Goal: Transaction & Acquisition: Purchase product/service

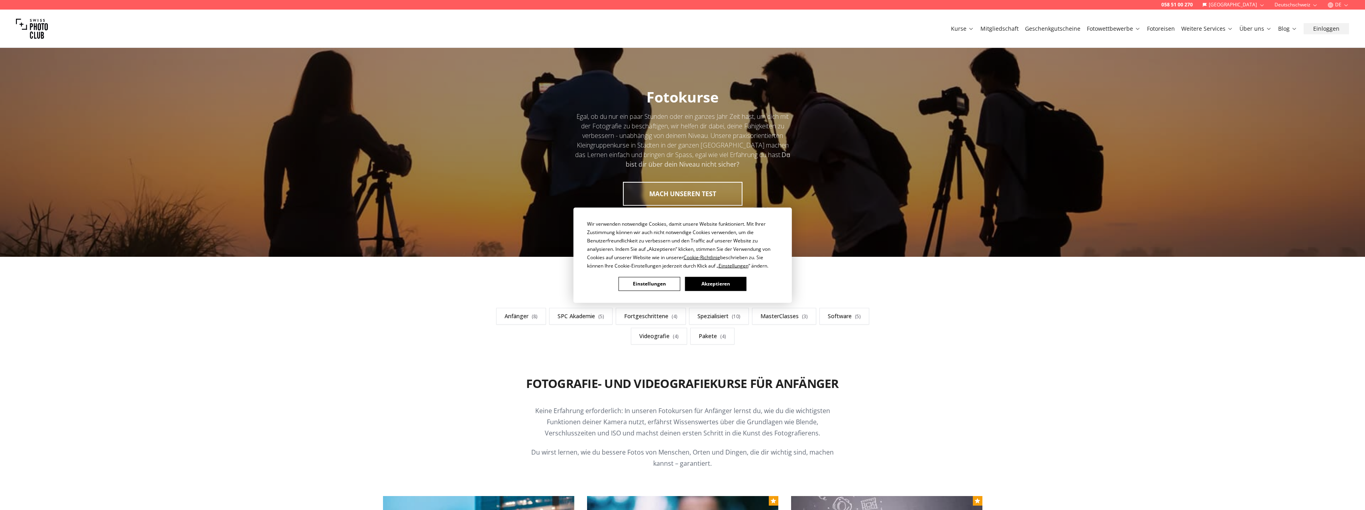
click at [708, 284] on button "Akzeptieren" at bounding box center [715, 284] width 61 height 14
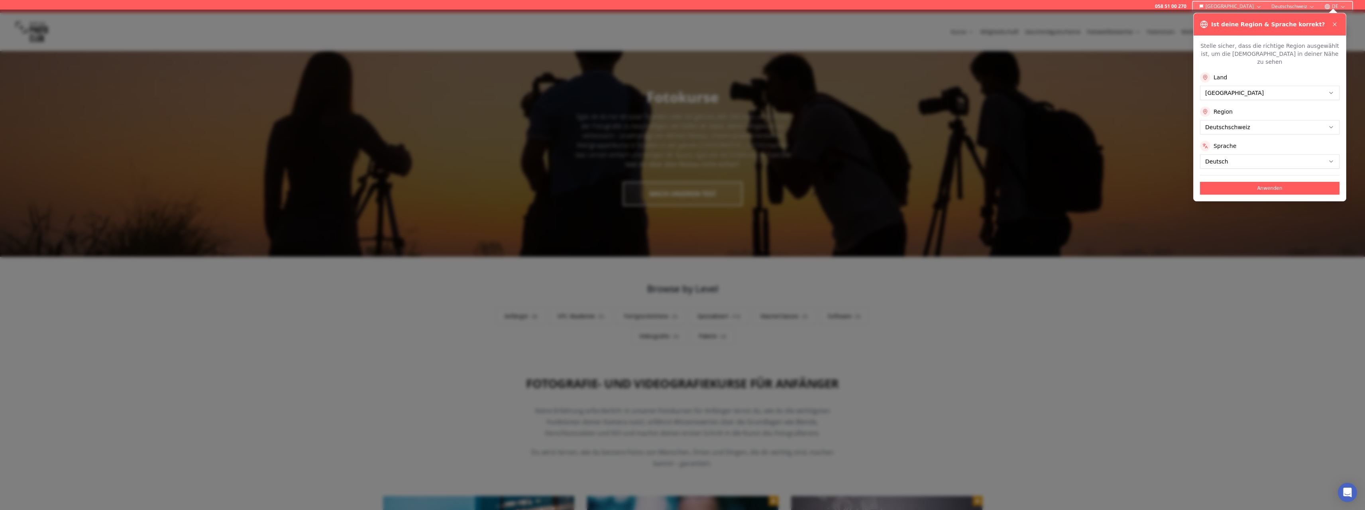
click at [1333, 22] on icon at bounding box center [1334, 24] width 6 height 6
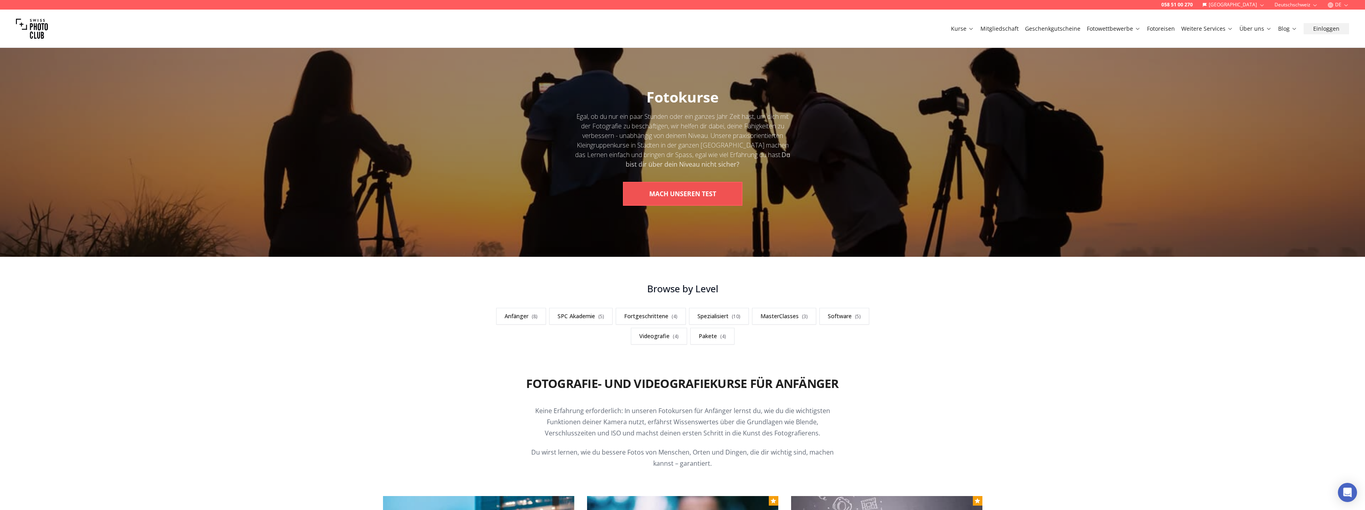
click at [685, 186] on button "MACH UNSEREN TEST" at bounding box center [683, 194] width 120 height 24
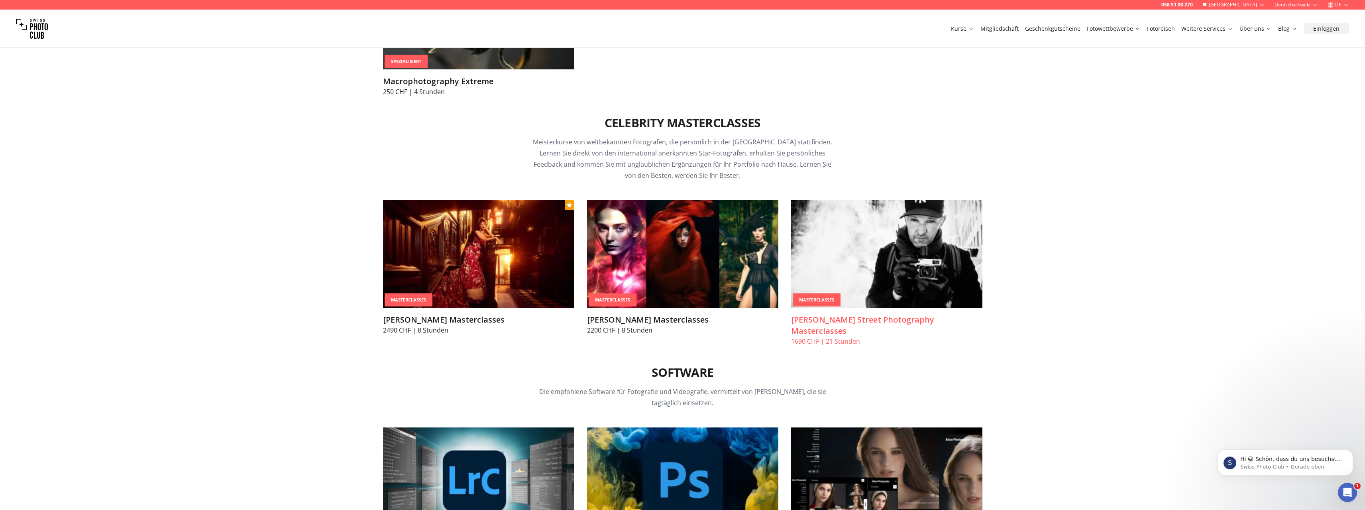
click at [873, 263] on img at bounding box center [886, 254] width 191 height 108
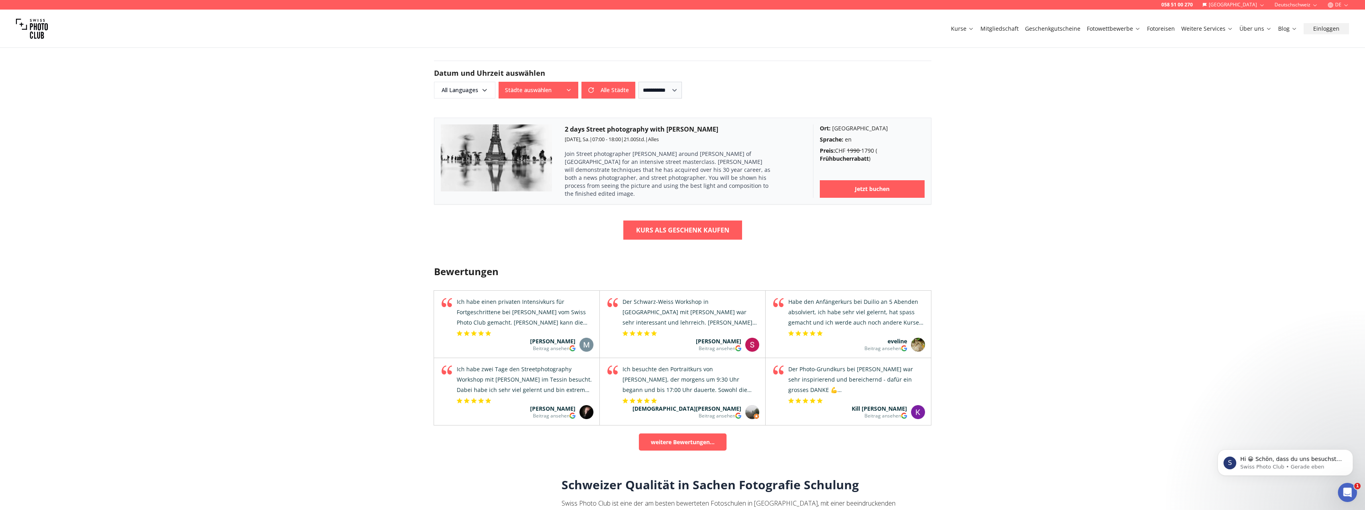
scroll to position [478, 0]
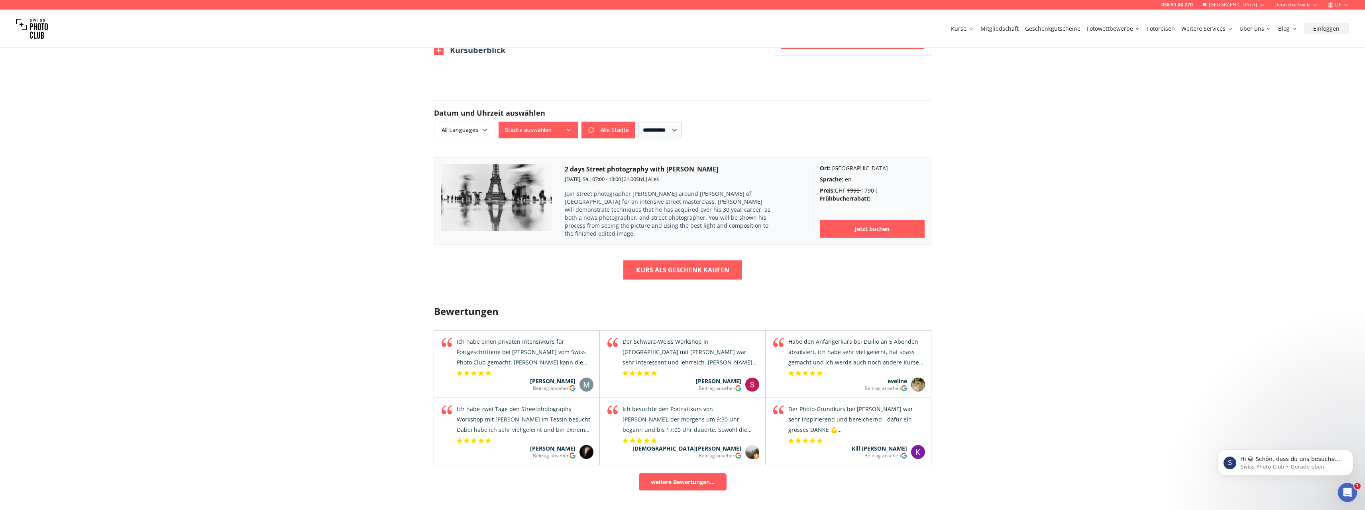
click at [569, 127] on icon "button" at bounding box center [568, 130] width 6 height 6
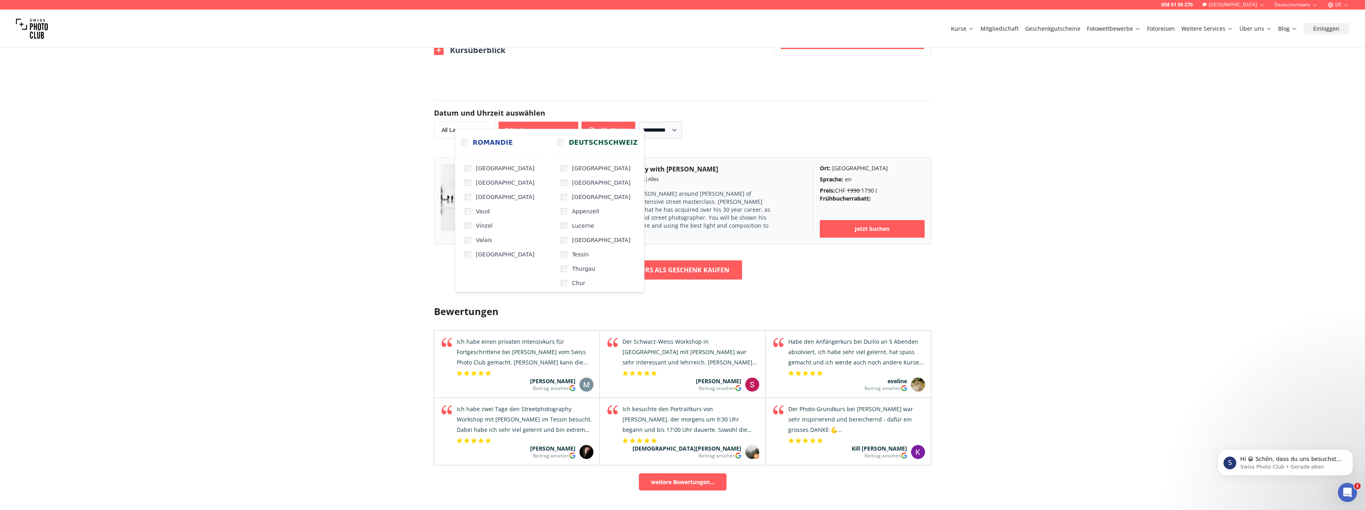
click at [553, 159] on div "Deutschschweiz [GEOGRAPHIC_DATA] [GEOGRAPHIC_DATA] [GEOGRAPHIC_DATA] Appenzell …" at bounding box center [598, 210] width 90 height 159
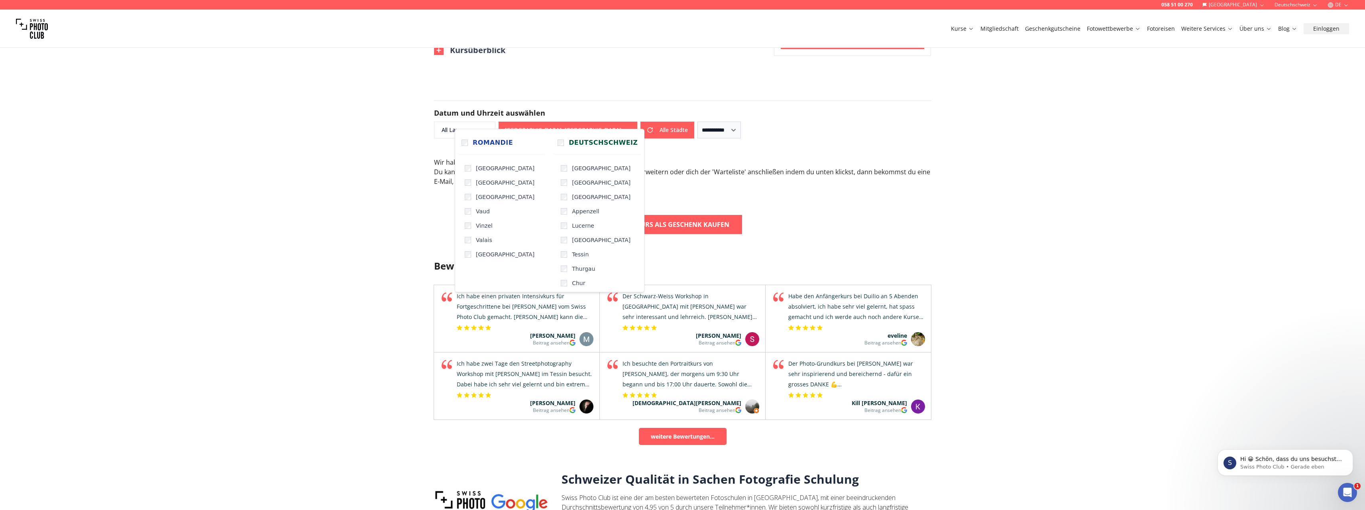
click at [796, 244] on div "Bewertungen Schweizer Qualität in Sachen Fotografie Schulung Swiss Photo Club i…" at bounding box center [683, 409] width 510 height 339
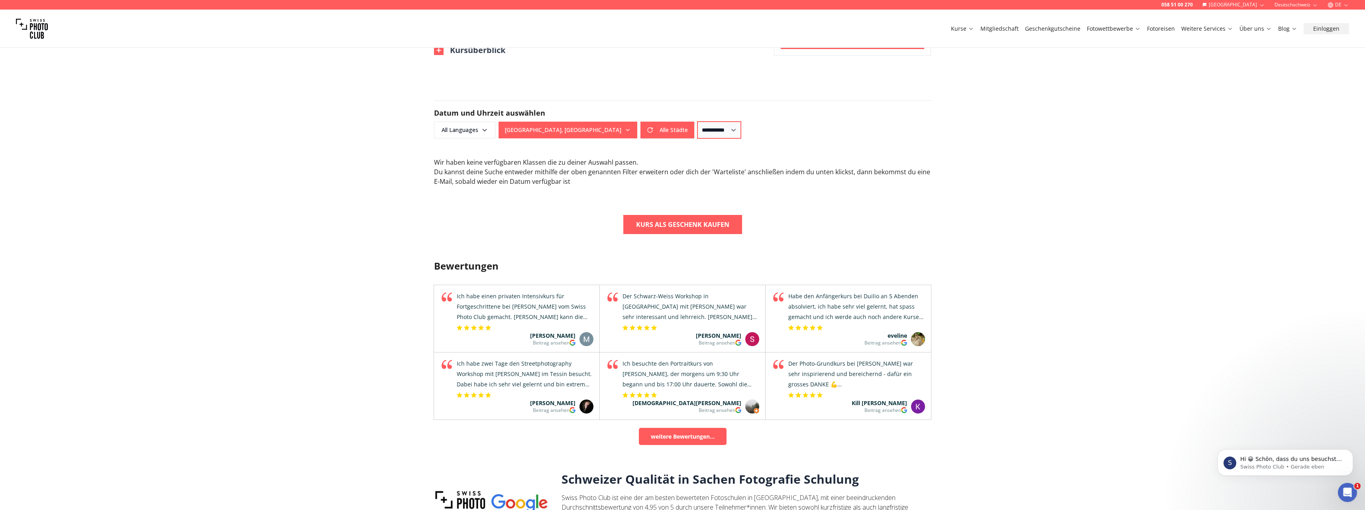
click at [697, 122] on select "**********" at bounding box center [718, 130] width 43 height 17
click at [645, 220] on b "Kurs als Geschenk kaufen" at bounding box center [682, 225] width 93 height 10
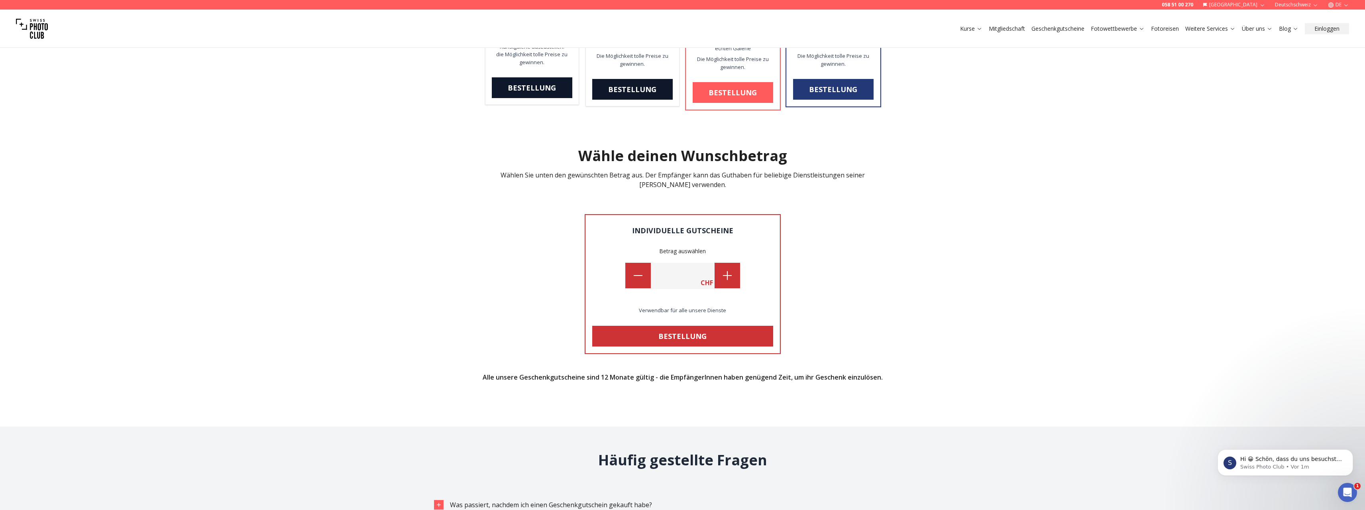
scroll to position [598, 0]
